Goal: Find specific page/section: Find specific page/section

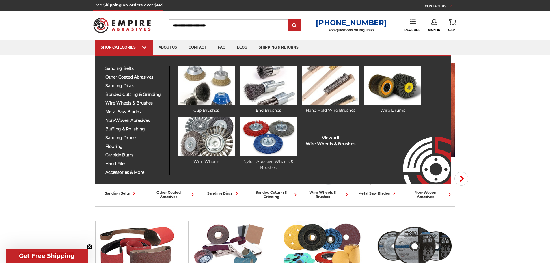
click at [146, 102] on span "wire wheels & brushes" at bounding box center [135, 103] width 60 height 4
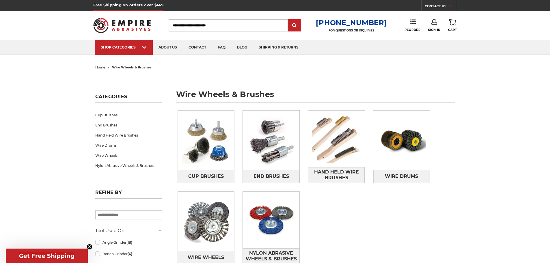
click at [111, 155] on link "Wire Wheels" at bounding box center [128, 155] width 67 height 10
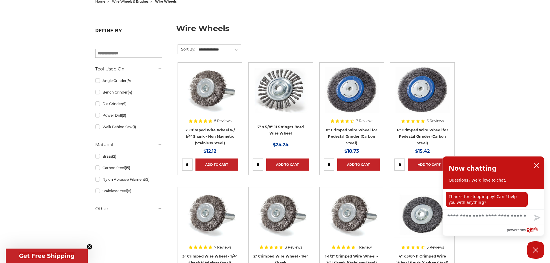
scroll to position [58, 0]
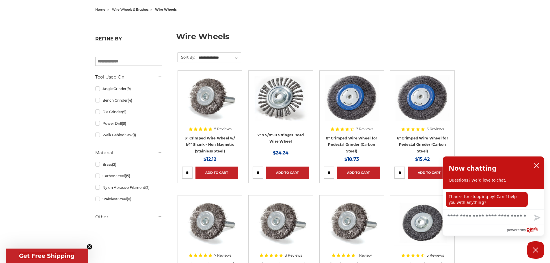
click at [236, 57] on select "**********" at bounding box center [219, 57] width 43 height 9
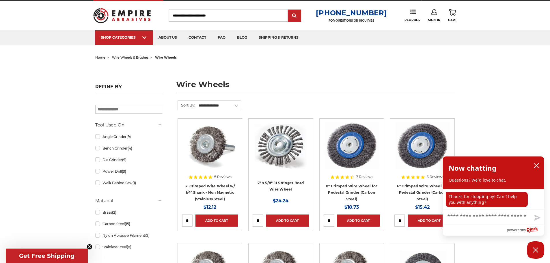
scroll to position [0, 0]
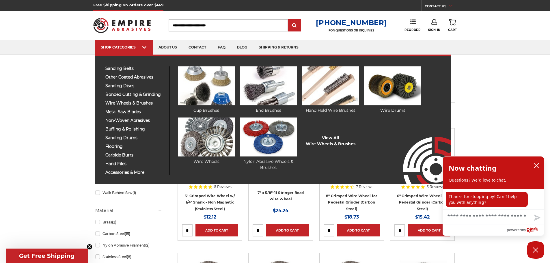
click at [273, 106] on link "End Brushes" at bounding box center [268, 89] width 57 height 47
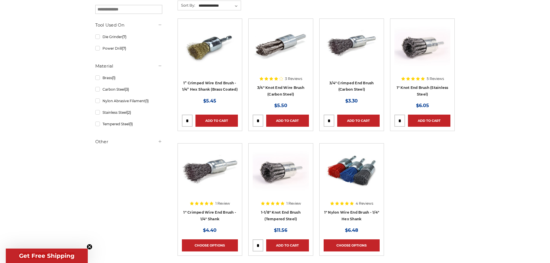
scroll to position [87, 0]
